Goal: Complete application form: Complete application form

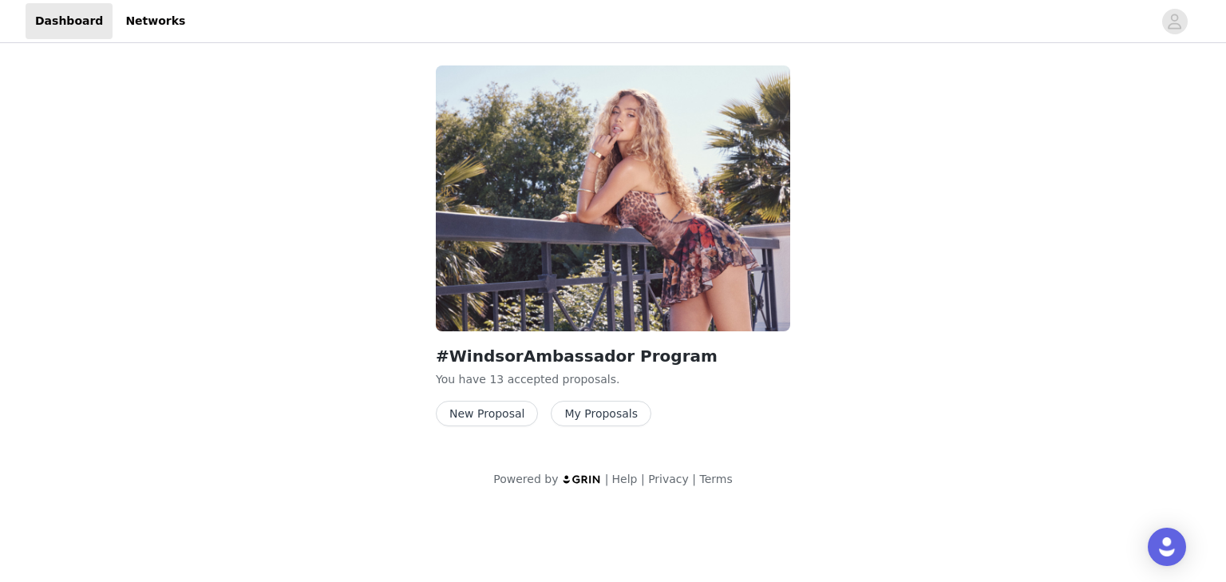
click at [509, 411] on button "New Proposal" at bounding box center [487, 414] width 102 height 26
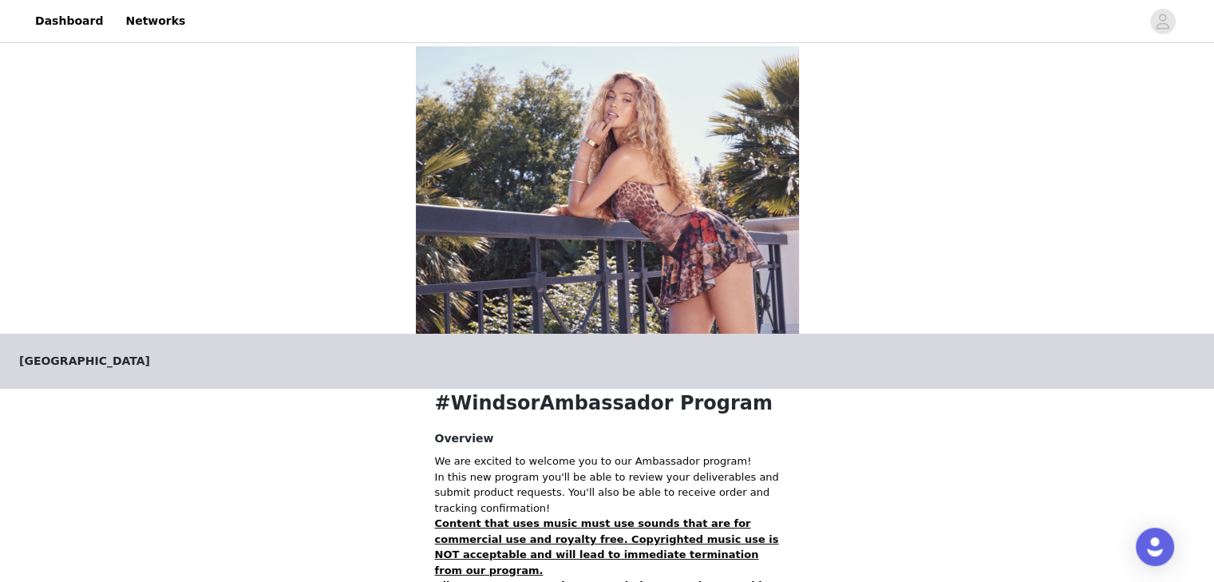
scroll to position [307, 0]
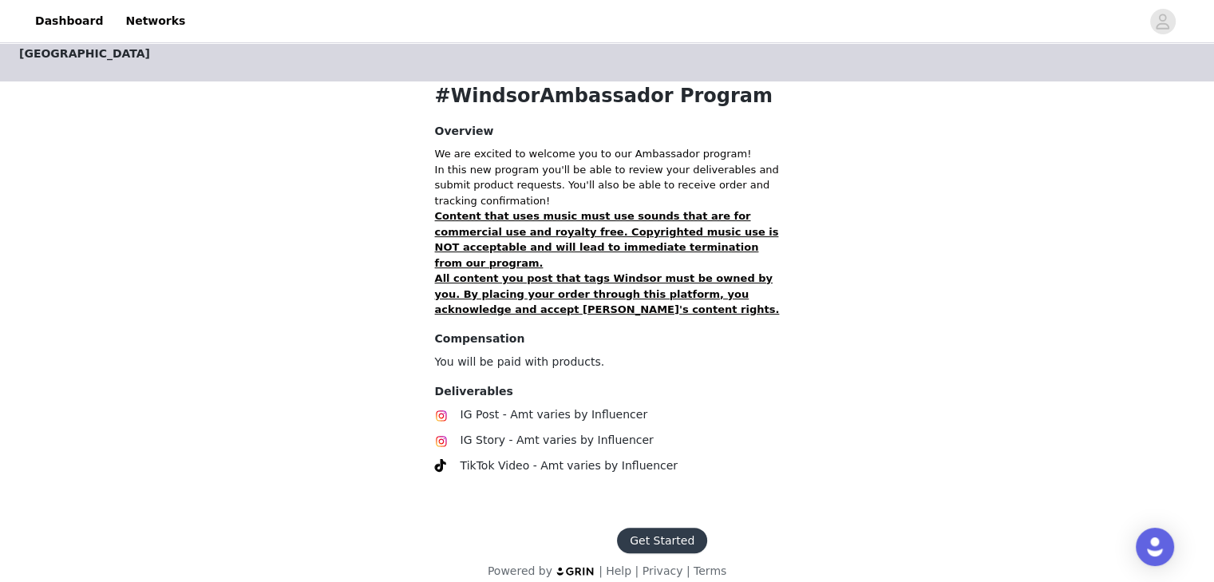
click at [670, 528] on button "Get Started" at bounding box center [662, 541] width 90 height 26
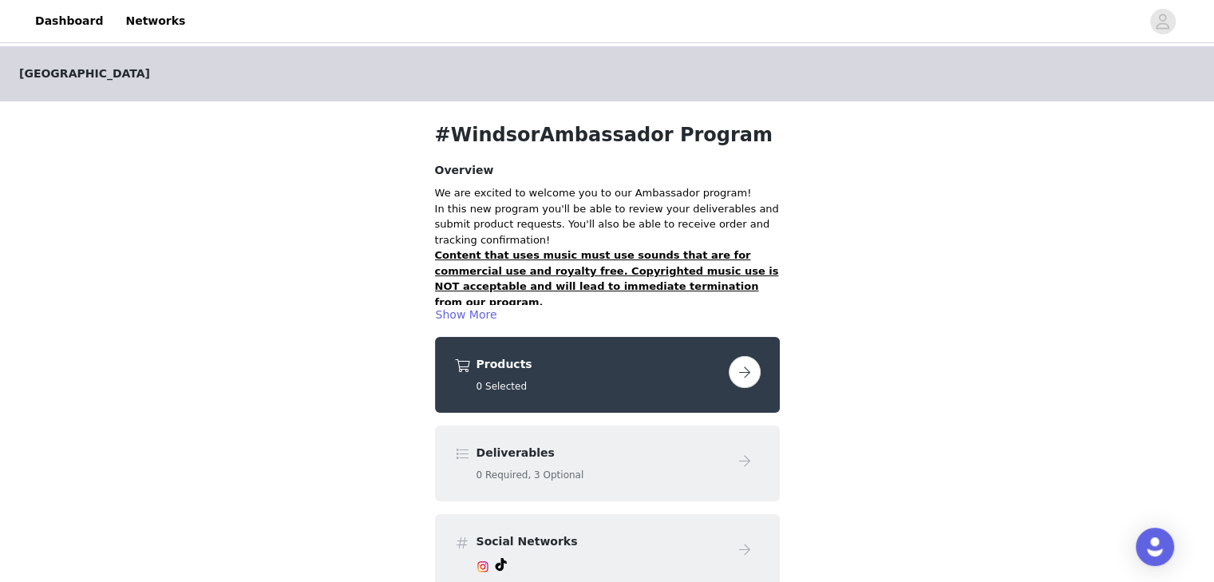
click at [751, 366] on button "button" at bounding box center [745, 372] width 32 height 32
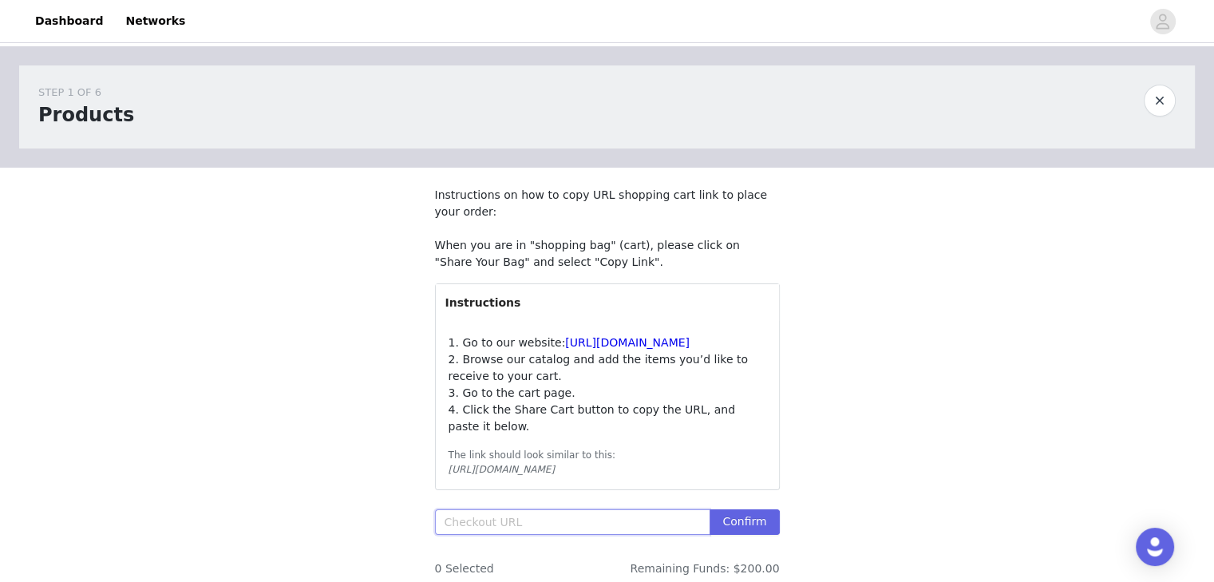
click at [483, 535] on input "text" at bounding box center [572, 522] width 275 height 26
paste input "[URL][DOMAIN_NAME]"
type input "[URL][DOMAIN_NAME]"
click at [752, 535] on button "Confirm" at bounding box center [744, 522] width 69 height 26
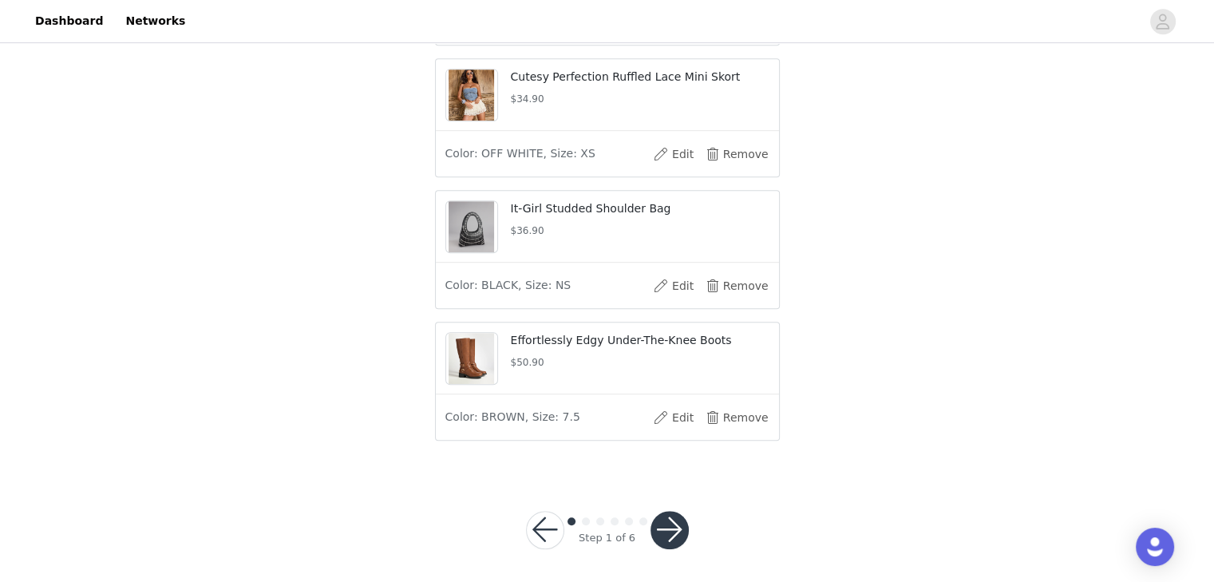
scroll to position [799, 0]
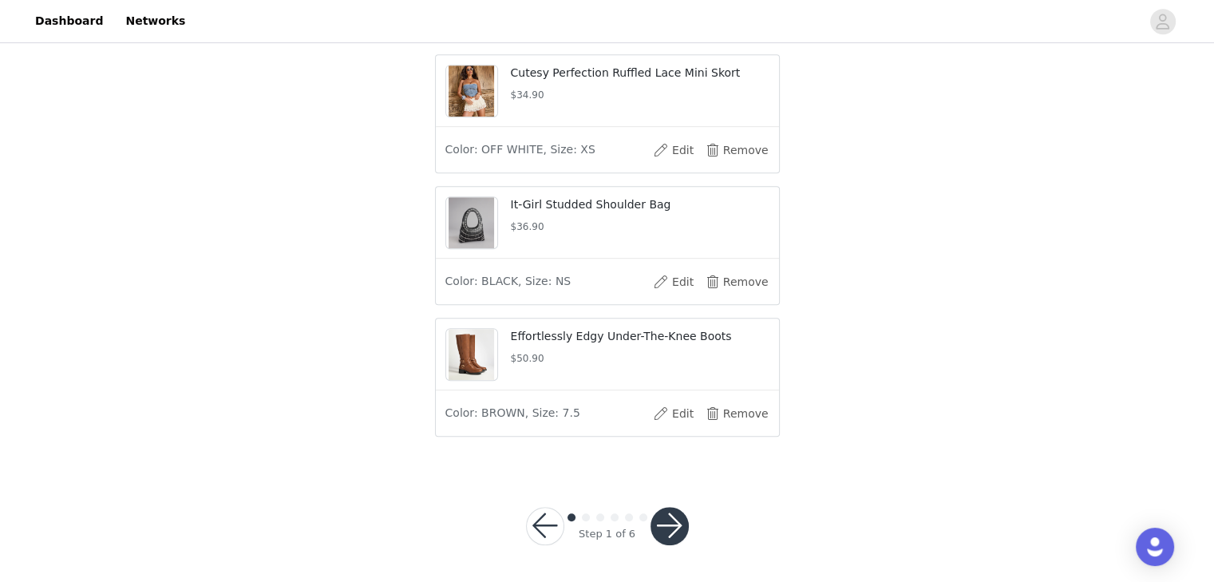
click at [674, 544] on button "button" at bounding box center [669, 526] width 38 height 38
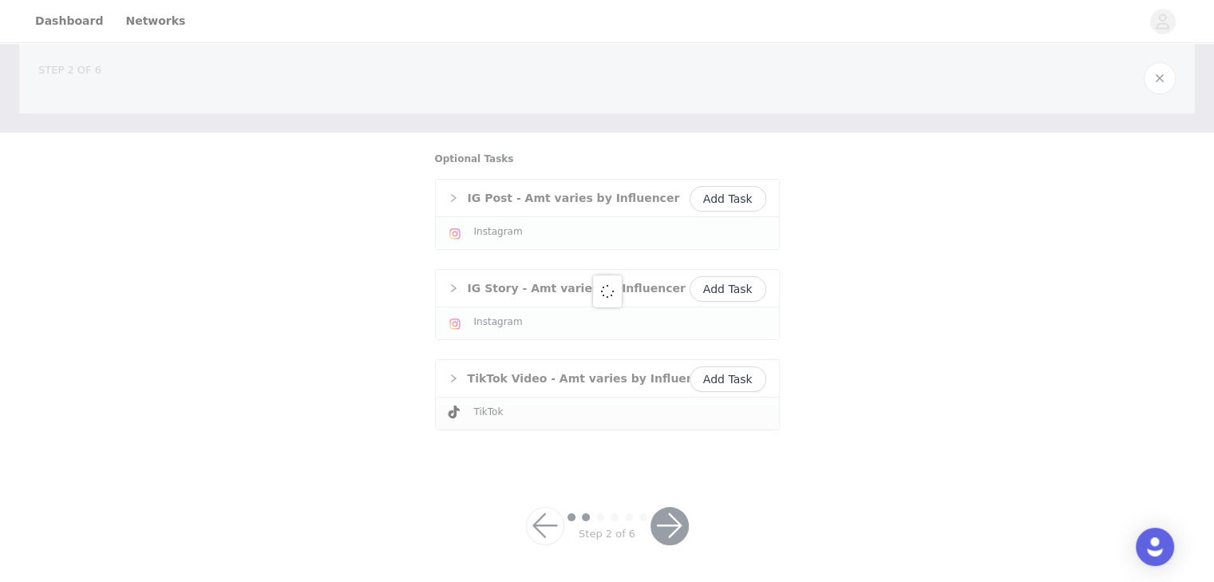
scroll to position [219, 0]
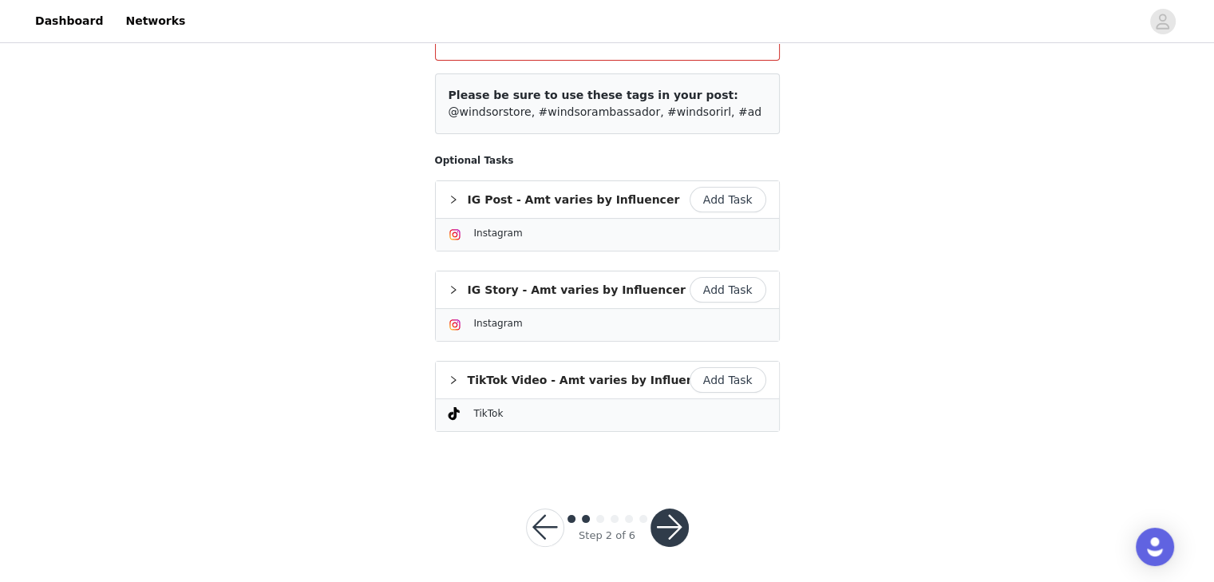
click at [727, 378] on button "Add Task" at bounding box center [728, 380] width 77 height 26
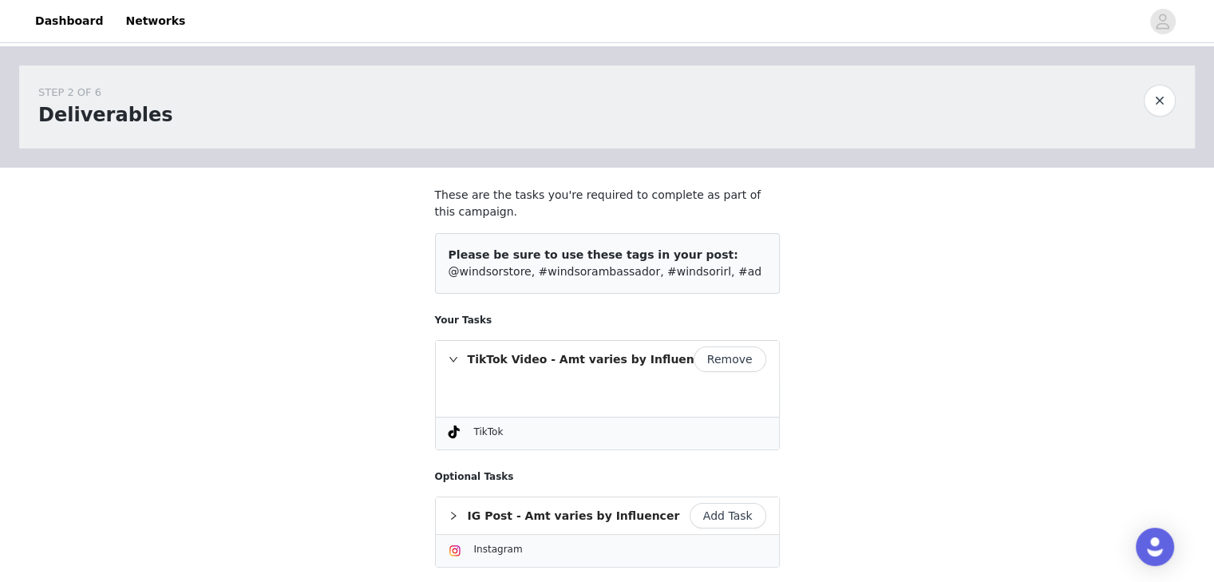
scroll to position [226, 0]
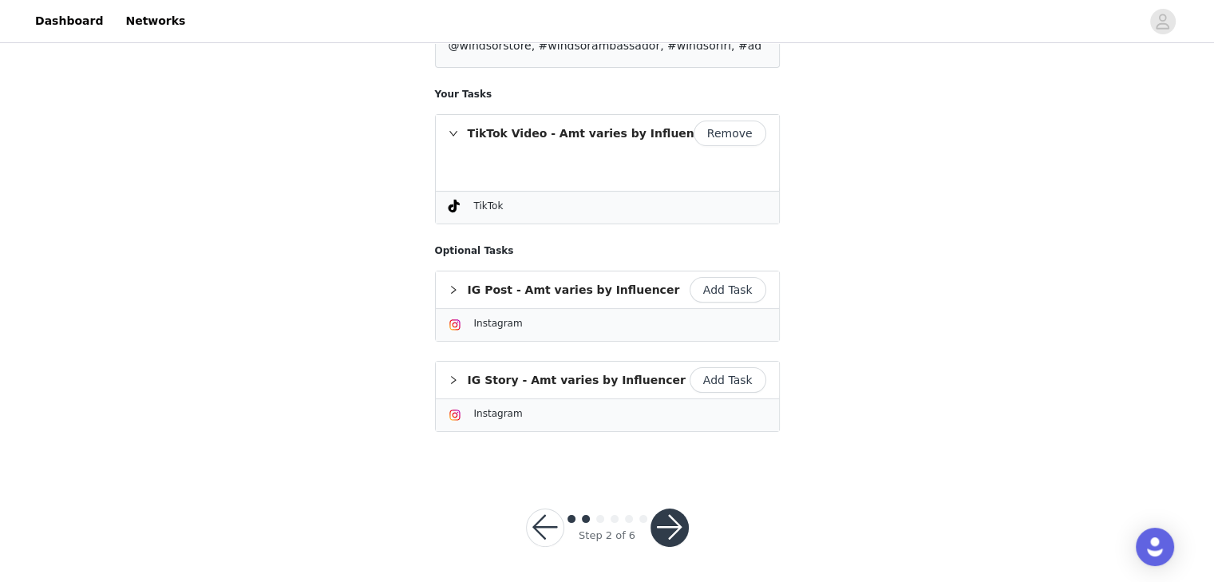
click at [669, 514] on button "button" at bounding box center [669, 527] width 38 height 38
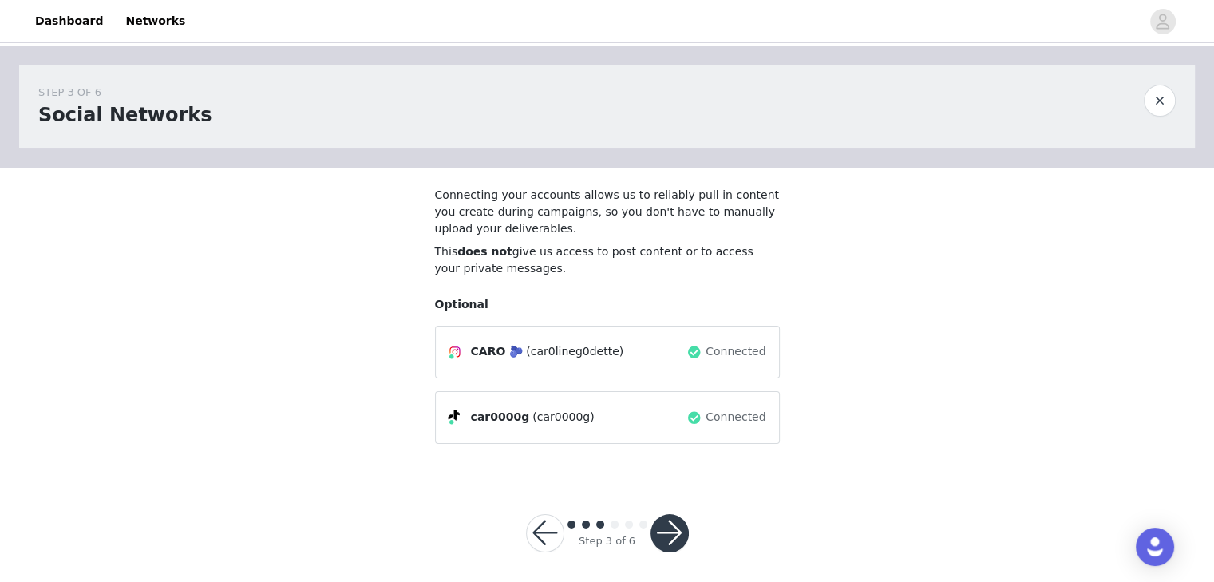
click at [655, 534] on button "button" at bounding box center [669, 533] width 38 height 38
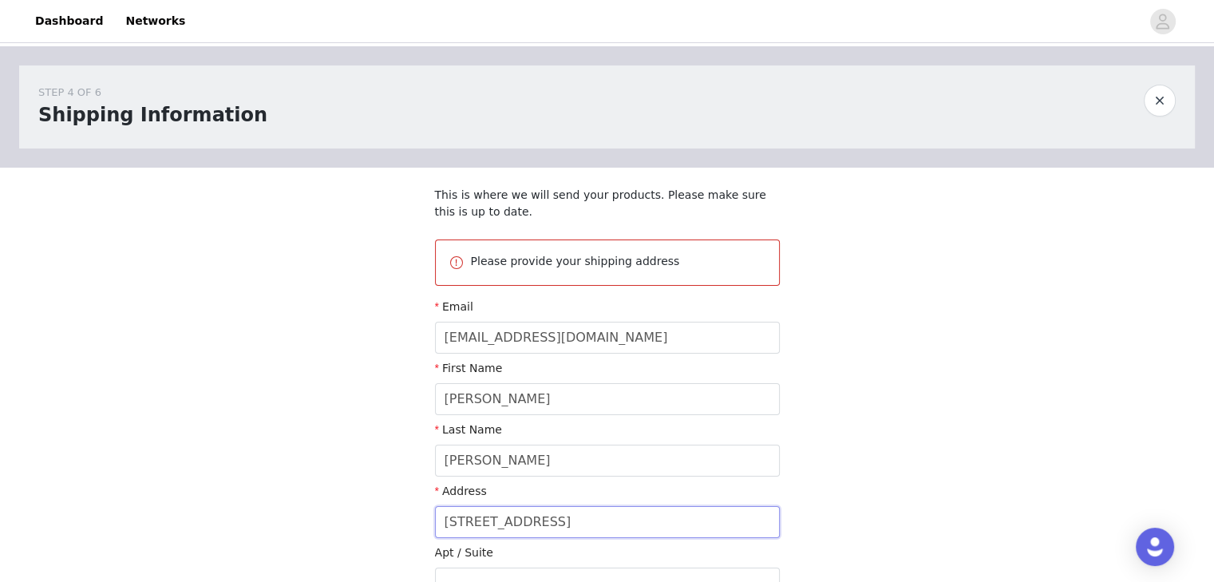
drag, startPoint x: 435, startPoint y: 515, endPoint x: 389, endPoint y: 509, distance: 45.8
click at [389, 509] on div "STEP 4 OF 6 Shipping Information This is where we will send your products. Plea…" at bounding box center [607, 458] width 1214 height 824
type input "1"
type input "158 Discovery Dr"
type input "[GEOGRAPHIC_DATA]"
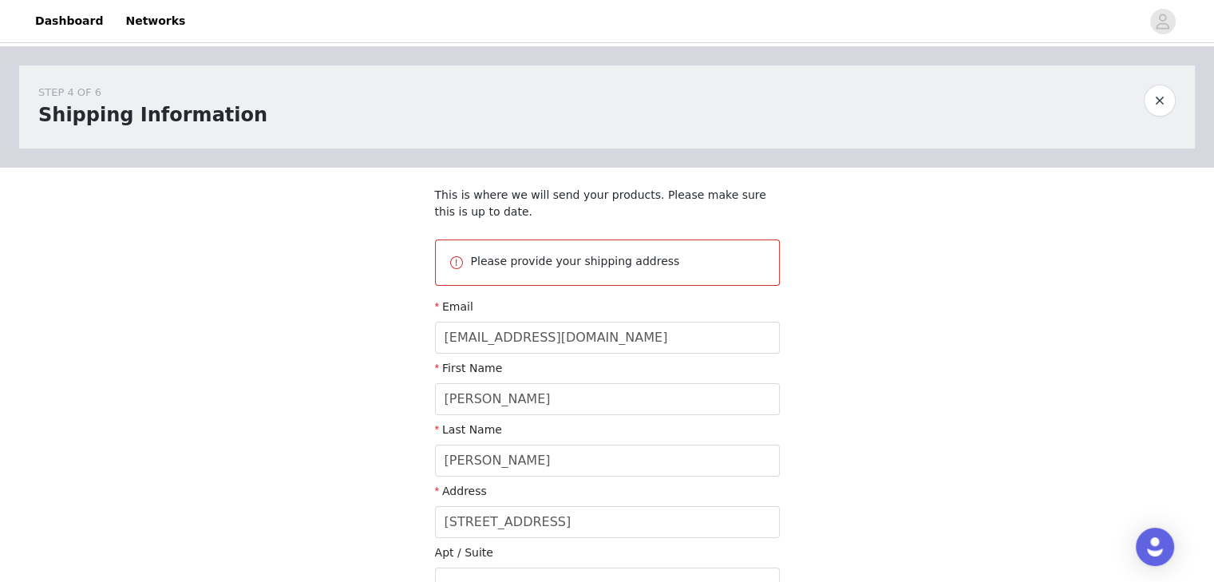
type input "32904"
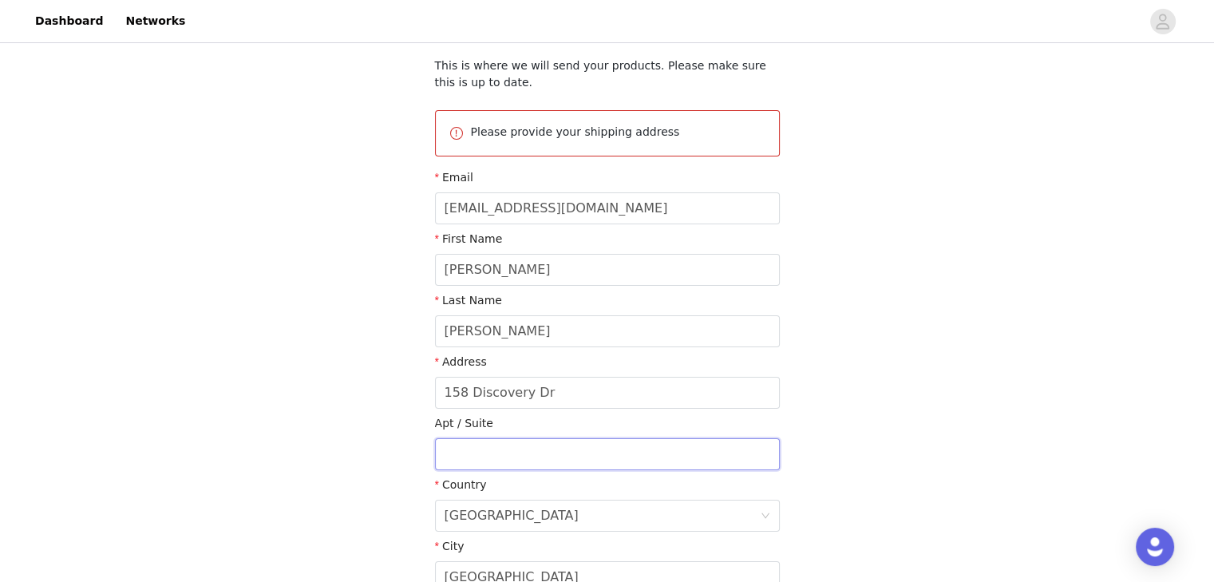
click at [472, 449] on input "text" at bounding box center [607, 454] width 345 height 32
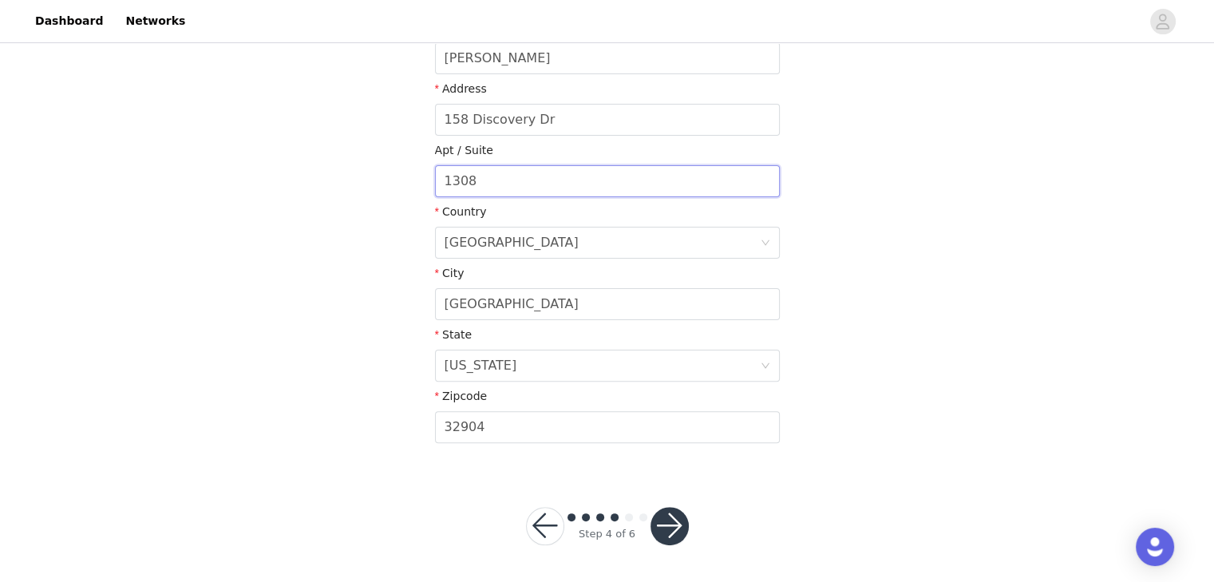
type input "1308"
click at [668, 528] on button "button" at bounding box center [669, 526] width 38 height 38
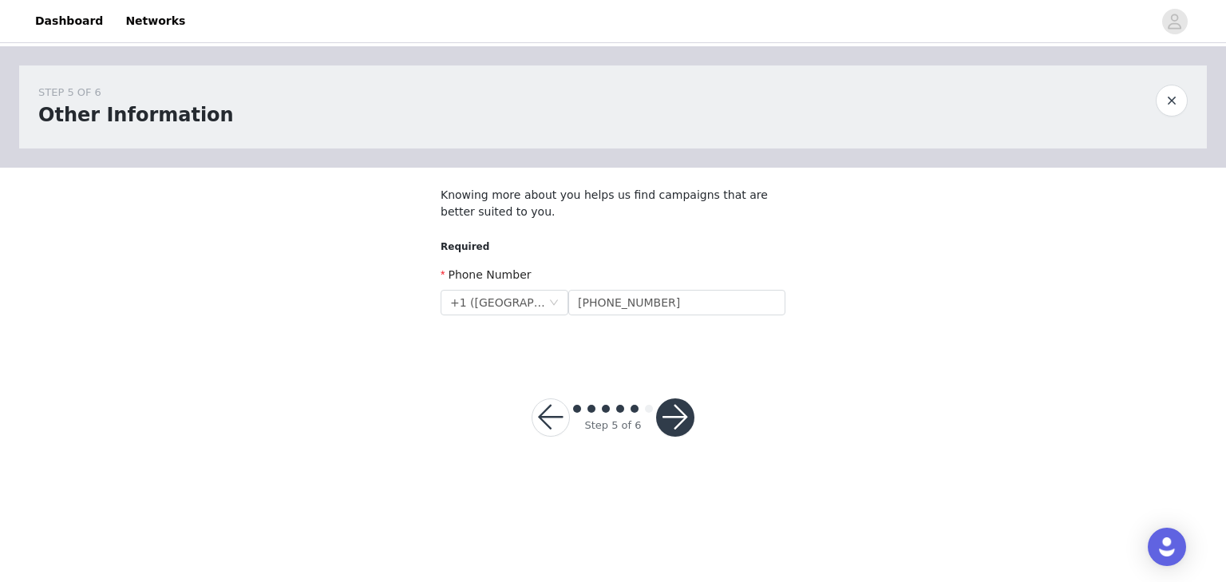
click at [684, 429] on button "button" at bounding box center [675, 417] width 38 height 38
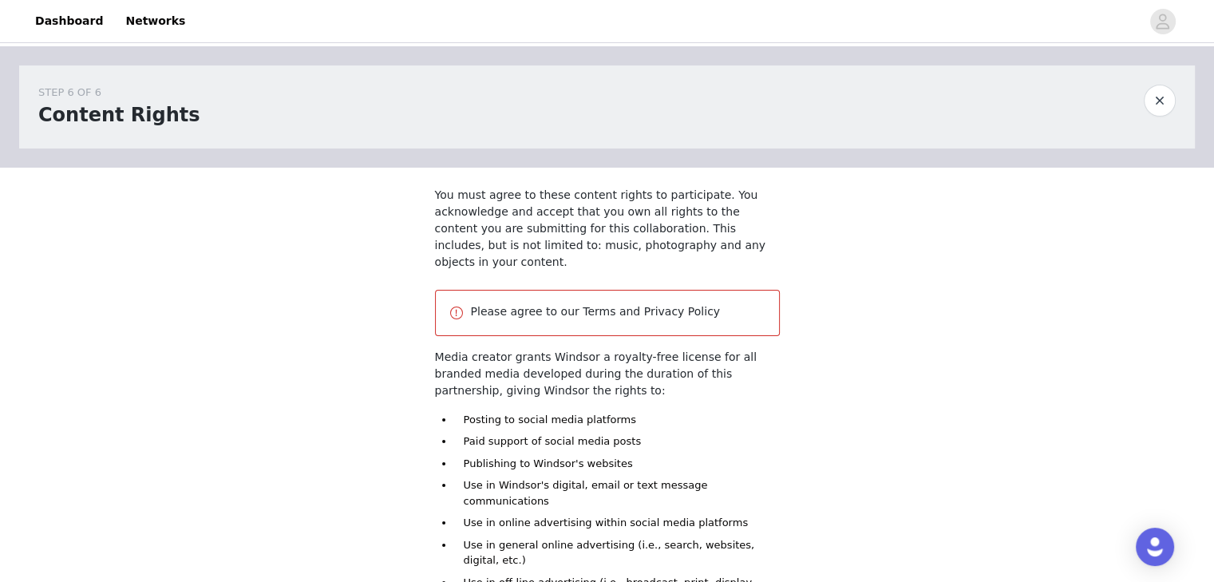
scroll to position [193, 0]
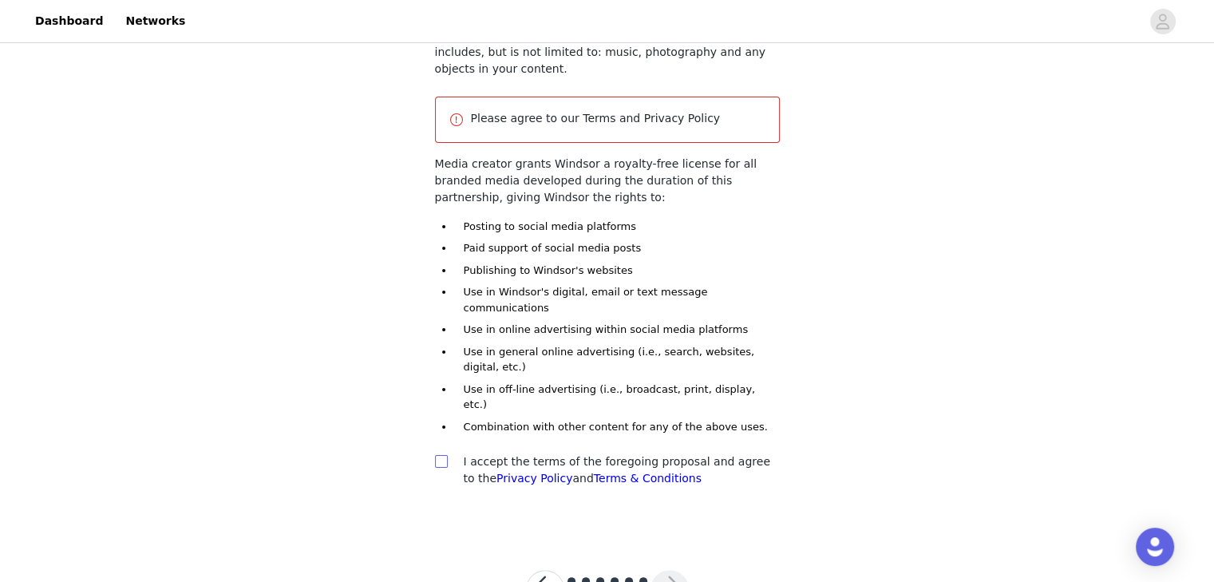
click at [445, 455] on input "checkbox" at bounding box center [440, 460] width 11 height 11
checkbox input "true"
click at [686, 570] on div at bounding box center [669, 589] width 38 height 38
click at [672, 570] on button "button" at bounding box center [669, 589] width 38 height 38
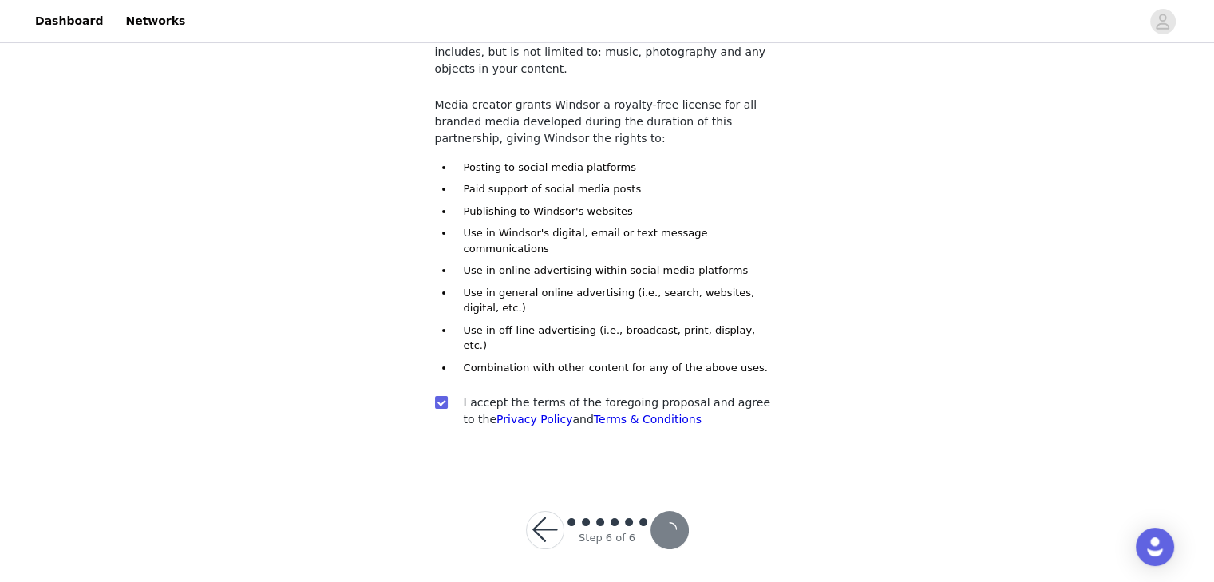
scroll to position [135, 0]
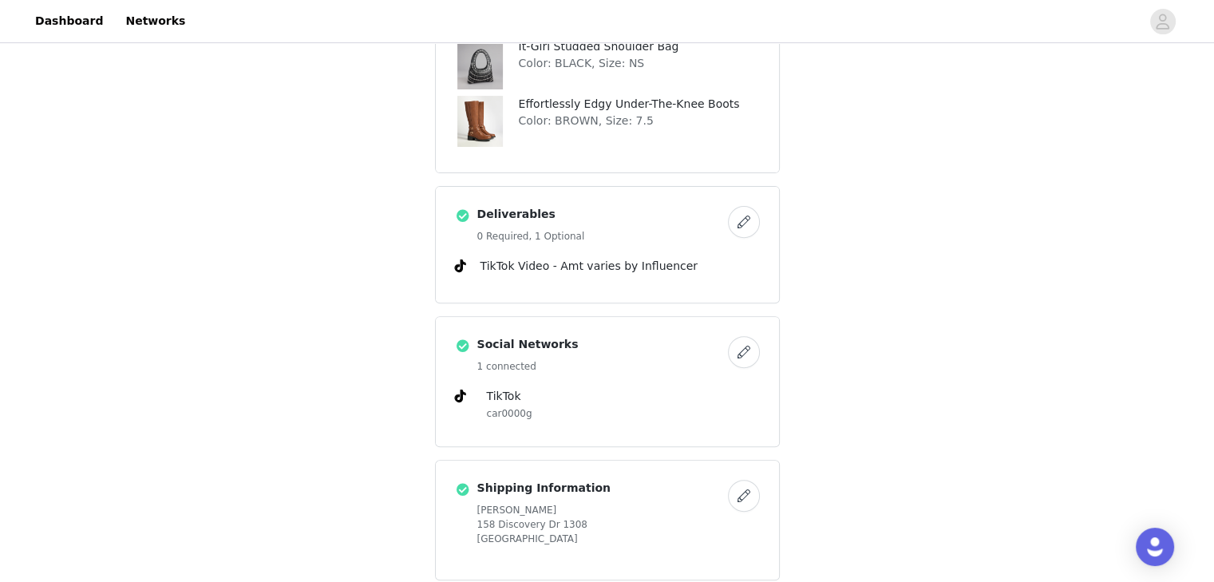
scroll to position [876, 0]
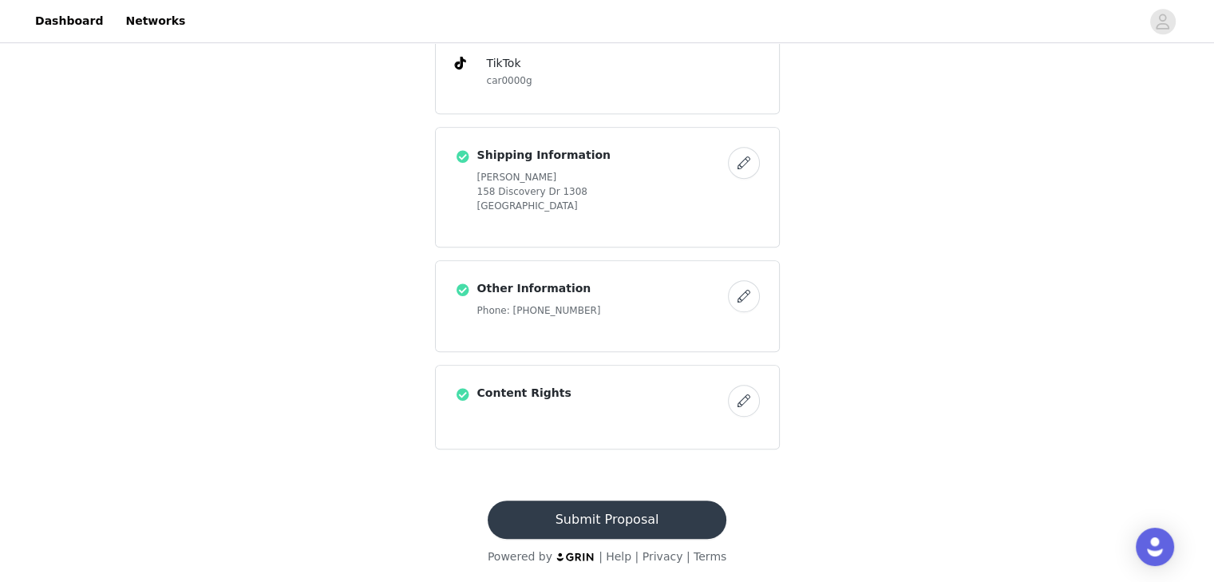
click at [666, 523] on button "Submit Proposal" at bounding box center [607, 519] width 239 height 38
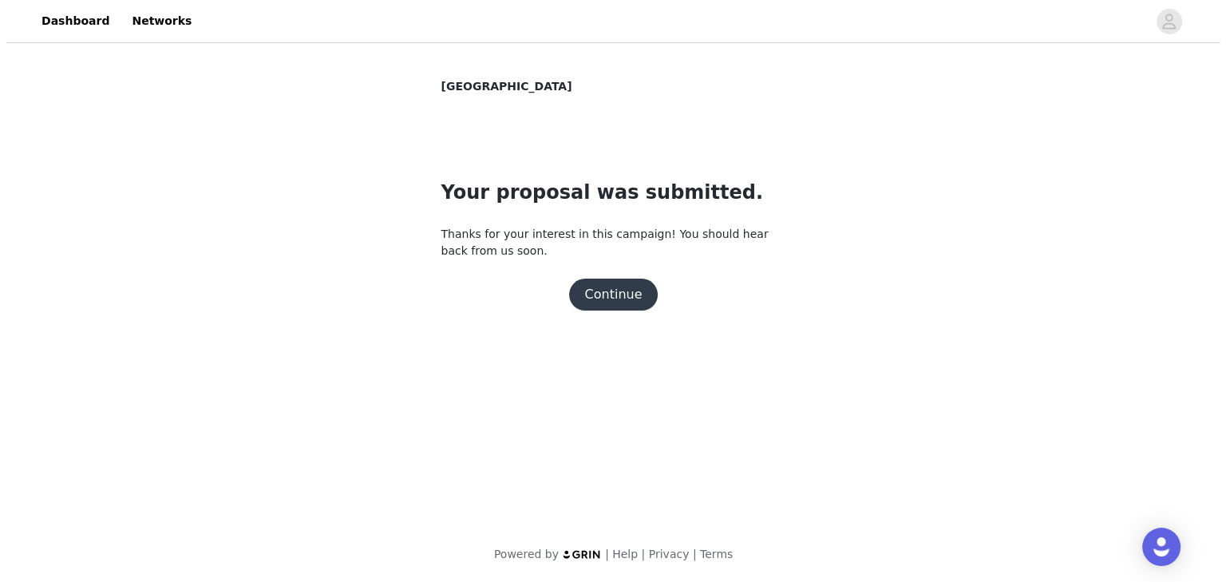
scroll to position [0, 0]
click at [619, 291] on button "Continue" at bounding box center [612, 295] width 89 height 32
